Goal: Task Accomplishment & Management: Use online tool/utility

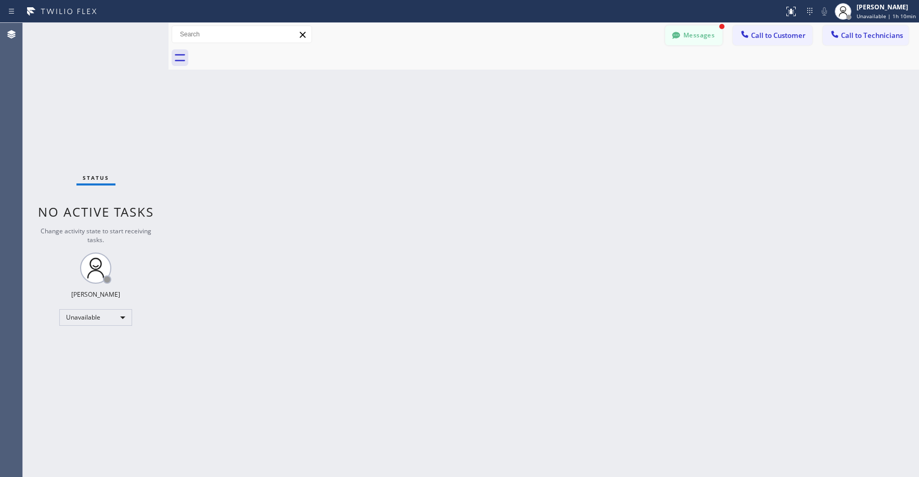
click at [685, 40] on button "Messages" at bounding box center [693, 35] width 57 height 20
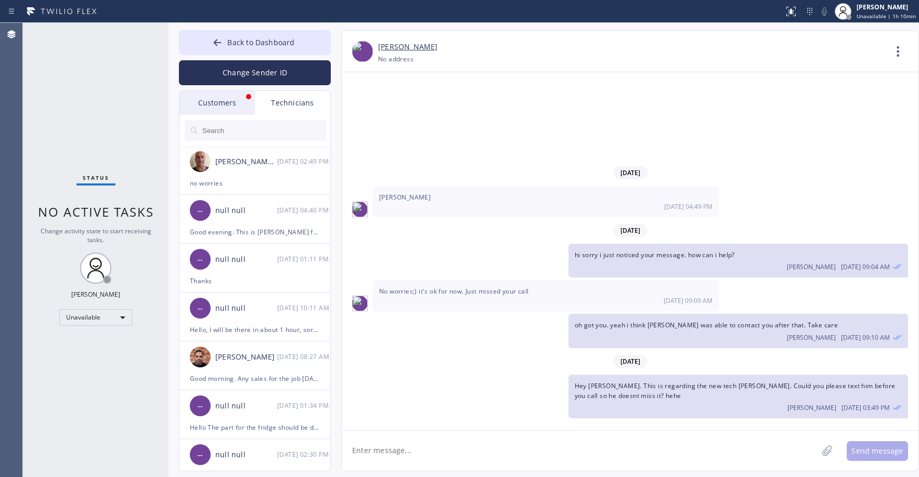
click at [222, 103] on div "Customers" at bounding box center [216, 103] width 75 height 24
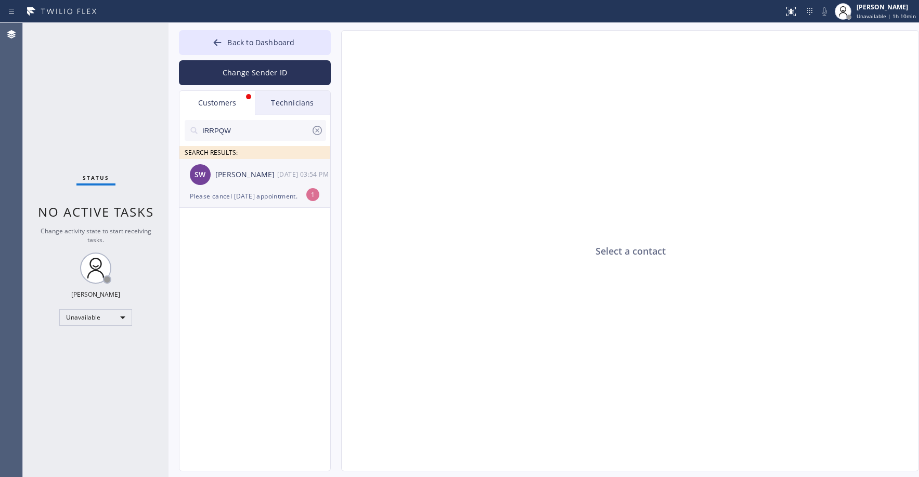
click at [240, 192] on div "Please cancel [DATE] appointment." at bounding box center [255, 196] width 130 height 12
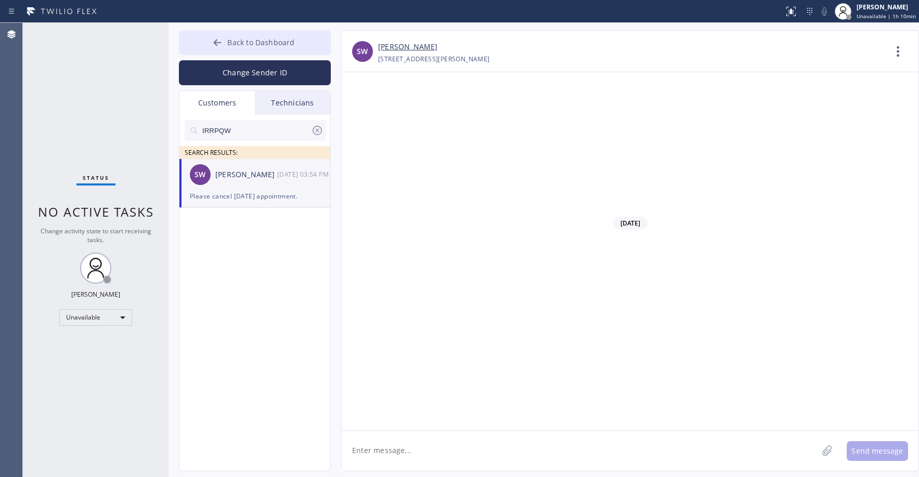
click at [239, 41] on span "Back to Dashboard" at bounding box center [260, 42] width 67 height 10
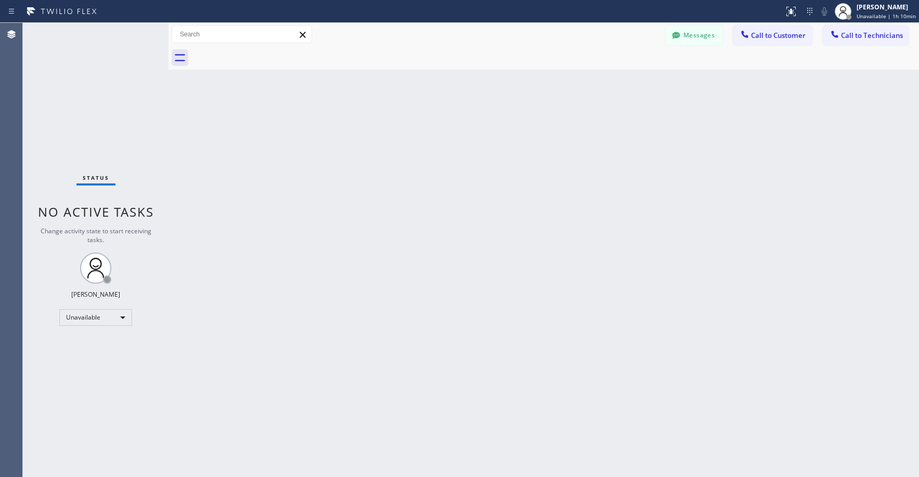
click at [105, 111] on div "Status No active tasks Change activity state to start receiving tasks. [PERSON_…" at bounding box center [96, 250] width 146 height 455
click at [868, 38] on span "Call to Technicians" at bounding box center [872, 35] width 62 height 9
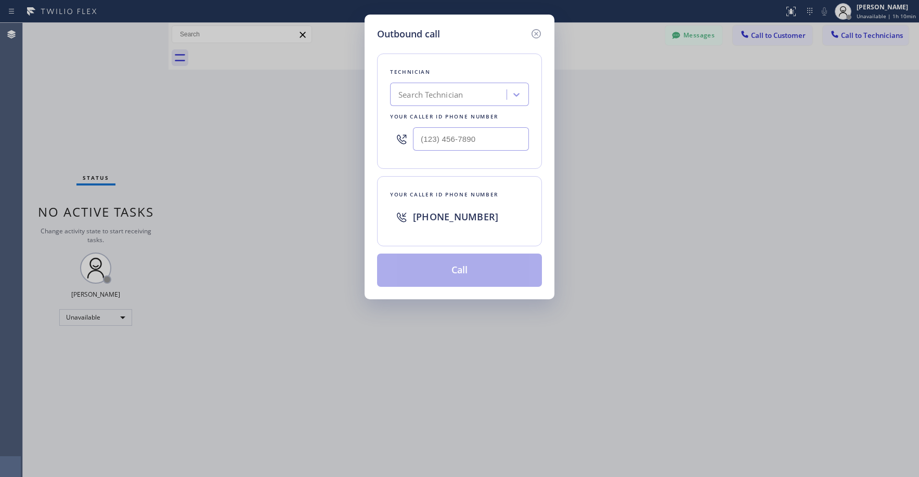
click at [419, 98] on div "Search Technician" at bounding box center [430, 95] width 64 height 12
type input "sf [PERSON_NAME]"
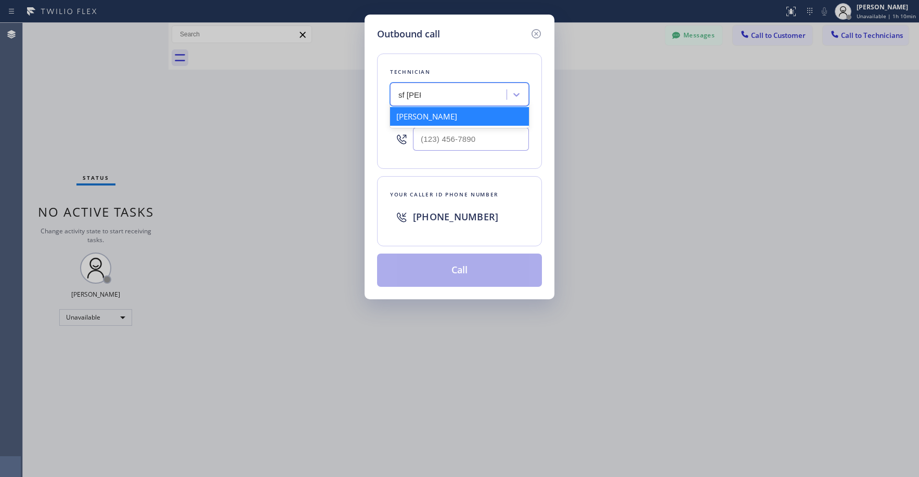
click at [430, 120] on div "[PERSON_NAME]" at bounding box center [459, 116] width 139 height 19
type input "[PHONE_NUMBER]"
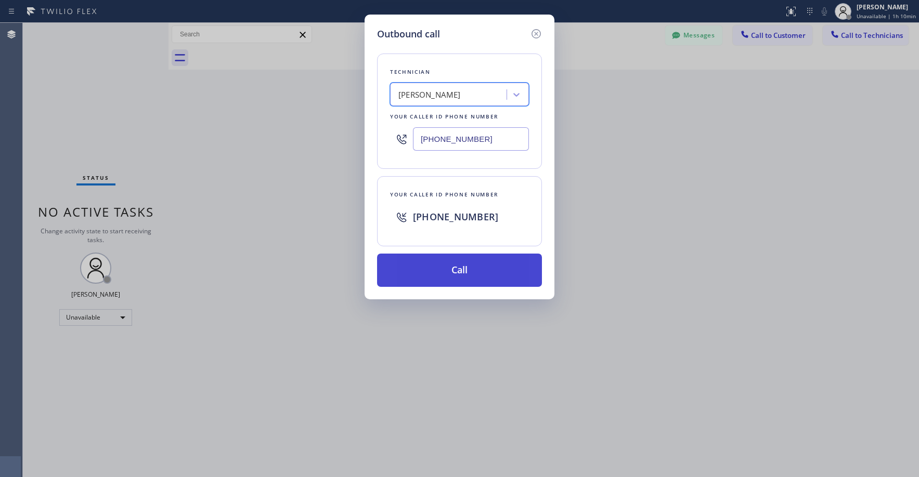
click at [453, 274] on button "Call" at bounding box center [459, 270] width 165 height 33
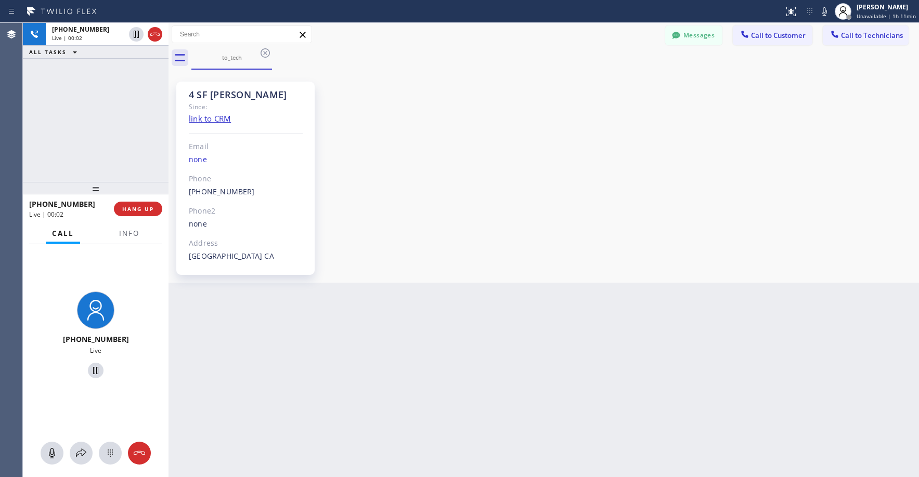
click at [37, 127] on div "[PHONE_NUMBER] Live | 00:02 ALL TASKS ALL TASKS ACTIVE TASKS TASKS IN WRAP UP" at bounding box center [96, 102] width 146 height 159
click at [110, 136] on div "[PHONE_NUMBER] Live | 00:09 ALL TASKS ALL TASKS ACTIVE TASKS TASKS IN WRAP UP" at bounding box center [96, 102] width 146 height 159
click at [106, 116] on div "[PHONE_NUMBER] Live | 00:15 ALL TASKS ALL TASKS ACTIVE TASKS TASKS IN WRAP UP" at bounding box center [96, 102] width 146 height 159
click at [37, 103] on div "[PHONE_NUMBER] Live | 00:34 ALL TASKS ALL TASKS ACTIVE TASKS TASKS IN WRAP UP" at bounding box center [96, 102] width 146 height 159
click at [79, 95] on div "[PHONE_NUMBER] Live | 02:12 ALL TASKS ALL TASKS ACTIVE TASKS TASKS IN WRAP UP" at bounding box center [96, 102] width 146 height 159
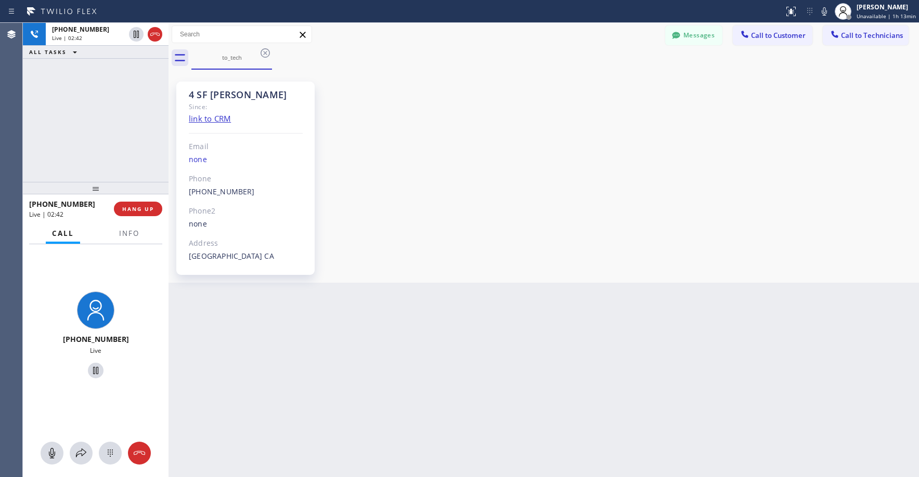
drag, startPoint x: 83, startPoint y: 123, endPoint x: 144, endPoint y: 64, distance: 84.2
click at [84, 123] on div "[PHONE_NUMBER] Live | 02:42 ALL TASKS ALL TASKS ACTIVE TASKS TASKS IN WRAP UP" at bounding box center [96, 102] width 146 height 159
click at [137, 106] on div "[PHONE_NUMBER] Live | 02:51 ALL TASKS ALL TASKS ACTIVE TASKS TASKS IN WRAP UP" at bounding box center [96, 102] width 146 height 159
click at [152, 111] on div "[PHONE_NUMBER] Live | 03:00 ALL TASKS ALL TASKS ACTIVE TASKS TASKS IN WRAP UP" at bounding box center [96, 102] width 146 height 159
click at [154, 34] on icon at bounding box center [155, 34] width 12 height 12
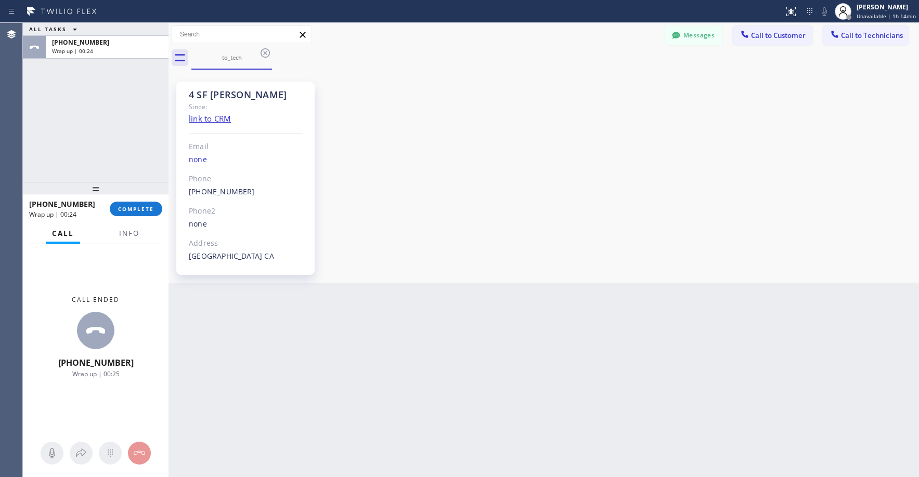
click at [43, 124] on div "ALL TASKS ALL TASKS ACTIVE TASKS TASKS IN WRAP UP [PHONE_NUMBER] Wrap up | 00:24" at bounding box center [96, 102] width 146 height 159
click at [144, 216] on button "COMPLETE" at bounding box center [136, 209] width 53 height 15
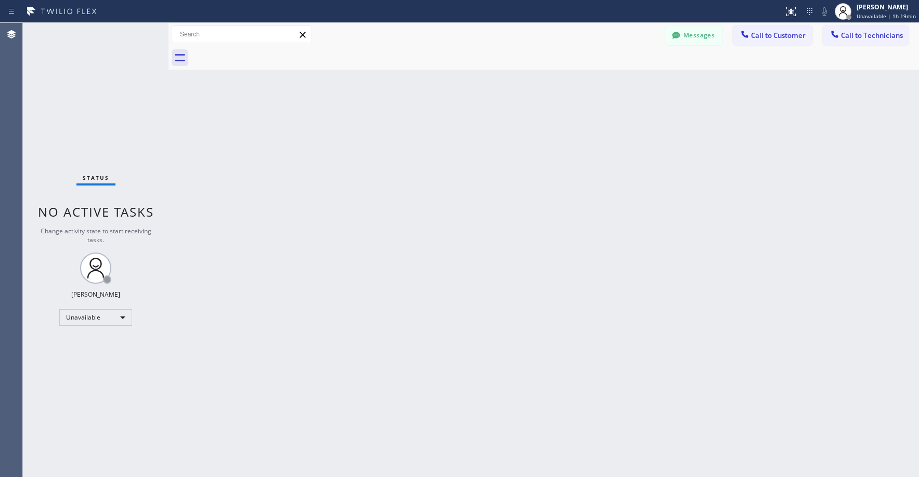
drag, startPoint x: 94, startPoint y: 93, endPoint x: 186, endPoint y: 88, distance: 92.2
click at [95, 93] on div "Status No active tasks Change activity state to start receiving tasks. [PERSON_…" at bounding box center [96, 250] width 146 height 455
click at [869, 41] on button "Call to Technicians" at bounding box center [866, 35] width 86 height 20
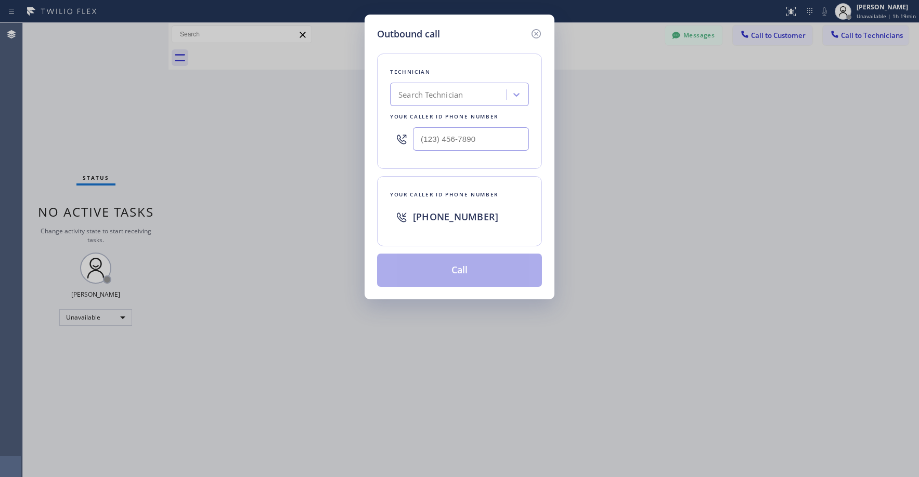
click at [436, 92] on div "Search Technician" at bounding box center [430, 95] width 64 height 12
type input "sf [PERSON_NAME]"
click at [444, 99] on div "[PERSON_NAME]" at bounding box center [429, 95] width 62 height 12
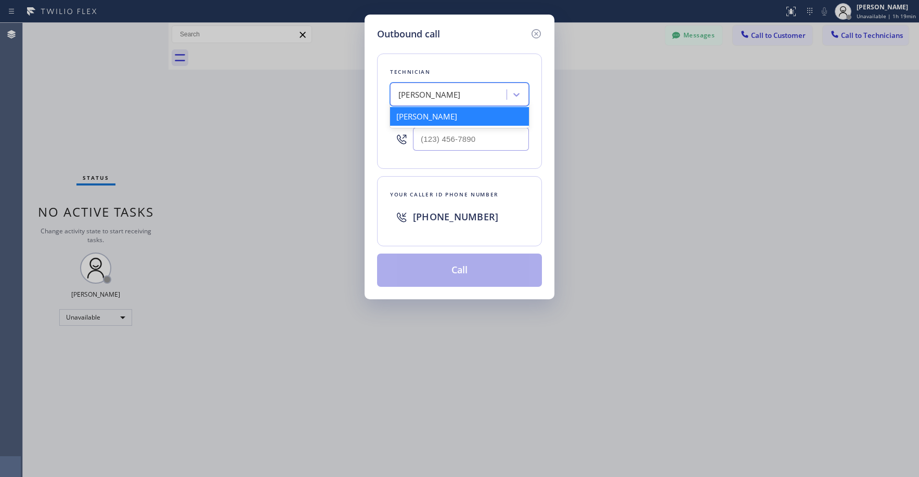
click at [444, 116] on div "[PERSON_NAME]" at bounding box center [459, 116] width 139 height 19
type input "[PHONE_NUMBER]"
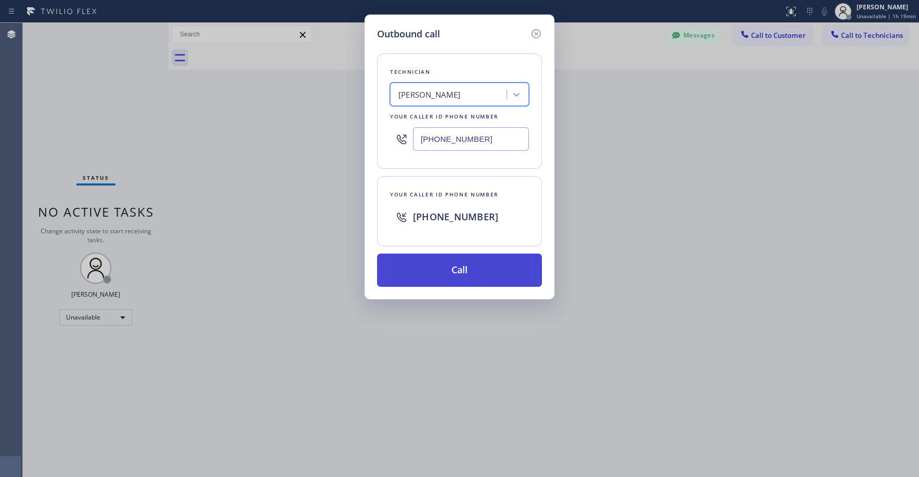
click at [468, 275] on button "Call" at bounding box center [459, 270] width 165 height 33
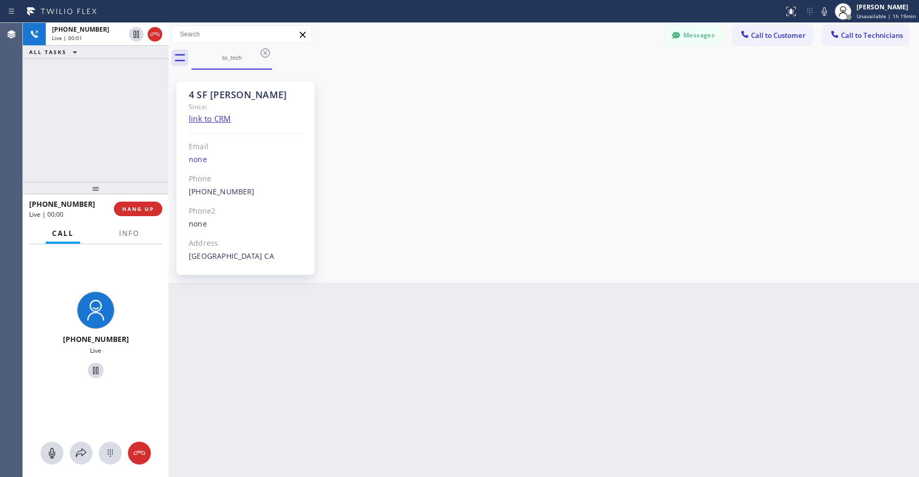
click at [40, 120] on div "[PHONE_NUMBER] Live | 00:01 ALL TASKS ALL TASKS ACTIVE TASKS TASKS IN WRAP UP" at bounding box center [96, 102] width 146 height 159
click at [116, 132] on div "[PHONE_NUMBER] Live | 00:02 ALL TASKS ALL TASKS ACTIVE TASKS TASKS IN WRAP UP" at bounding box center [96, 102] width 146 height 159
click at [89, 136] on div "[PHONE_NUMBER] Live | 00:18 ALL TASKS ALL TASKS ACTIVE TASKS TASKS IN WRAP UP" at bounding box center [96, 102] width 146 height 159
click at [65, 96] on div "[PHONE_NUMBER] Live | 00:35 ALL TASKS ALL TASKS ACTIVE TASKS TASKS IN WRAP UP" at bounding box center [96, 102] width 146 height 159
click at [93, 109] on div "[PHONE_NUMBER] Live | 02:13 ALL TASKS ALL TASKS ACTIVE TASKS TASKS IN WRAP UP" at bounding box center [96, 102] width 146 height 159
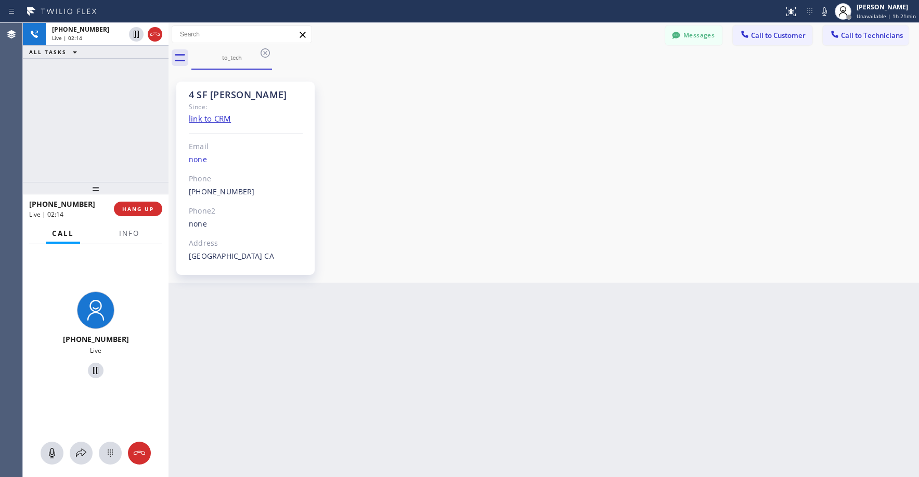
click at [142, 128] on div "[PHONE_NUMBER] Live | 02:14 ALL TASKS ALL TASKS ACTIVE TASKS TASKS IN WRAP UP" at bounding box center [96, 102] width 146 height 159
click at [76, 143] on div "[PHONE_NUMBER] Live | 02:16 ALL TASKS ALL TASKS ACTIVE TASKS TASKS IN WRAP UP" at bounding box center [96, 102] width 146 height 159
click at [154, 36] on icon at bounding box center [155, 34] width 12 height 12
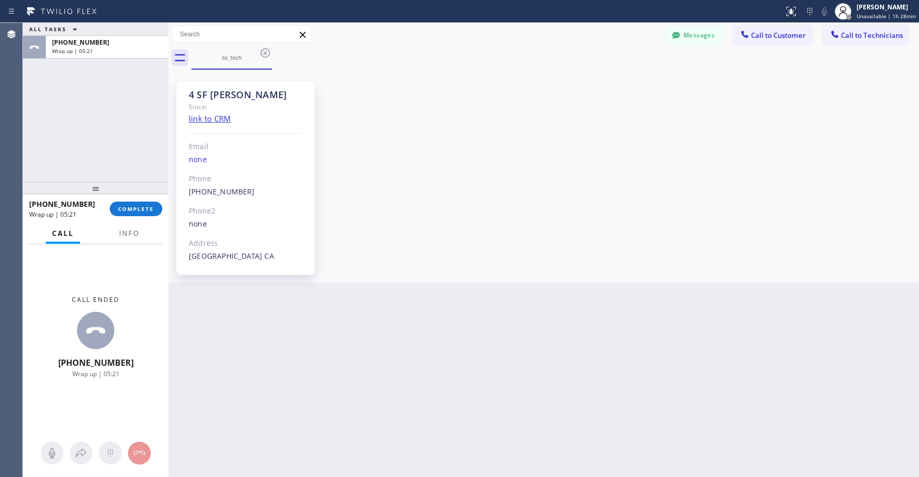
click at [94, 82] on div "ALL TASKS ALL TASKS ACTIVE TASKS TASKS IN WRAP UP [PHONE_NUMBER] Wrap up | 05:21" at bounding box center [96, 102] width 146 height 159
click at [140, 210] on span "COMPLETE" at bounding box center [136, 208] width 36 height 7
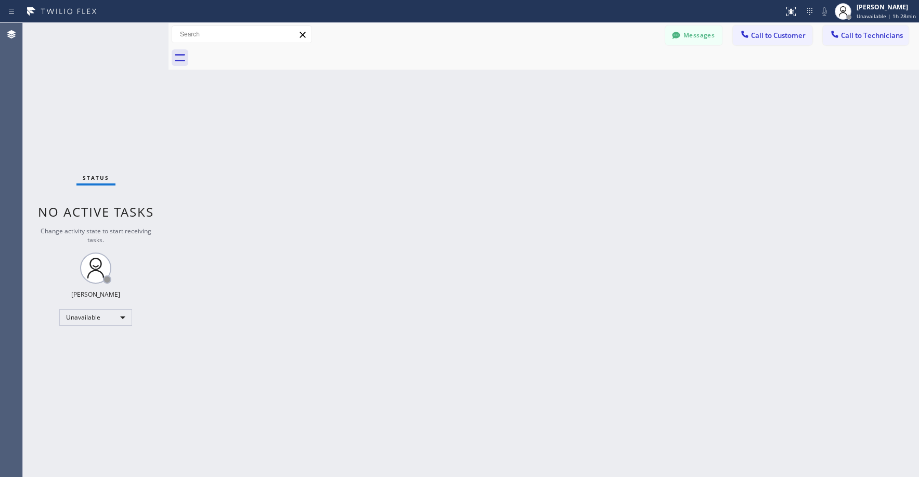
drag, startPoint x: 110, startPoint y: 132, endPoint x: 308, endPoint y: 17, distance: 228.4
click at [110, 131] on div "Status No active tasks Change activity state to start receiving tasks. [PERSON_…" at bounding box center [96, 250] width 146 height 455
click at [86, 109] on div "Status No active tasks Change activity state to start receiving tasks. [PERSON_…" at bounding box center [96, 250] width 146 height 455
click at [95, 78] on div "Status No active tasks Change activity state to start receiving tasks. [PERSON_…" at bounding box center [96, 250] width 146 height 455
click at [100, 83] on div "Status No active tasks Change activity state to start receiving tasks. [PERSON_…" at bounding box center [96, 250] width 146 height 455
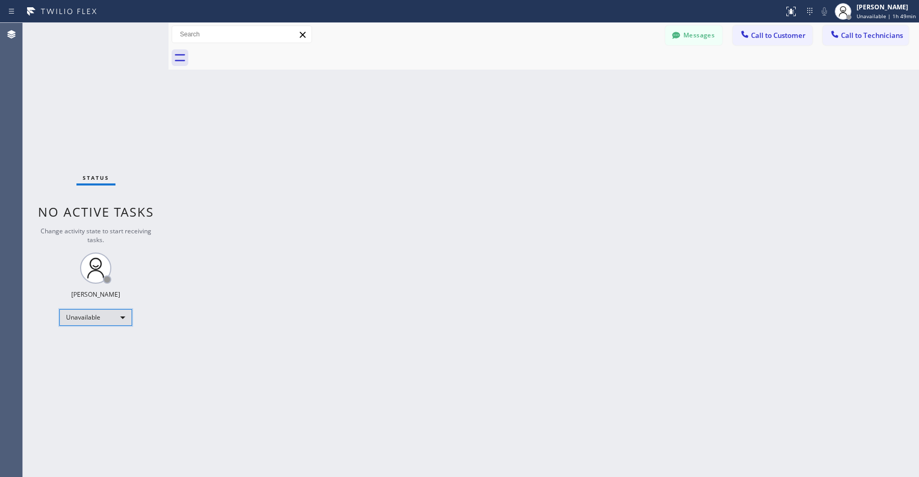
click at [81, 317] on div "Unavailable" at bounding box center [95, 317] width 73 height 17
click at [85, 330] on li "Offline" at bounding box center [95, 332] width 71 height 12
click at [113, 65] on div "Status No active tasks Change activity state to start receiving tasks. [PERSON_…" at bounding box center [96, 250] width 146 height 455
click at [884, 12] on div "[PERSON_NAME] Offline | 1s" at bounding box center [890, 11] width 57 height 18
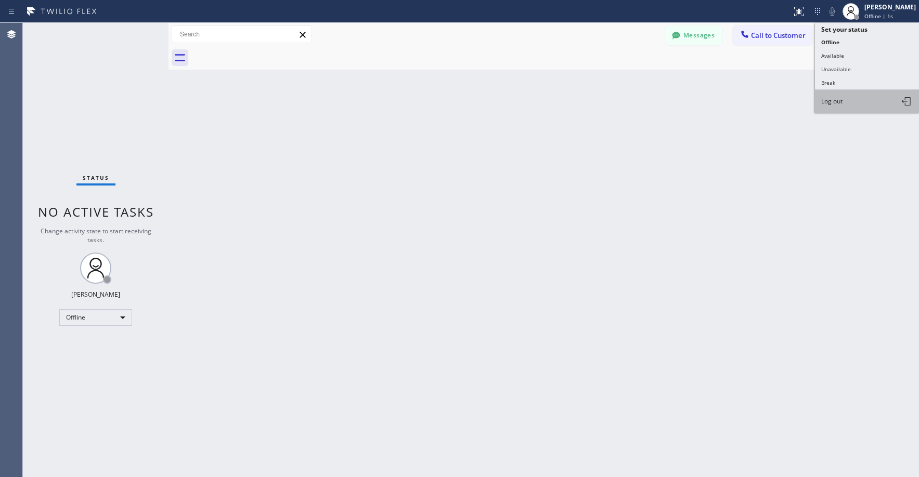
click at [845, 100] on button "Log out" at bounding box center [867, 101] width 104 height 23
